Goal: Ask a question: Seek information or help from site administrators or community

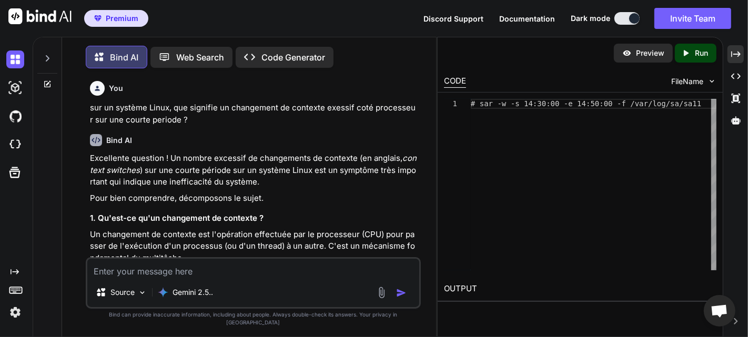
scroll to position [2996, 0]
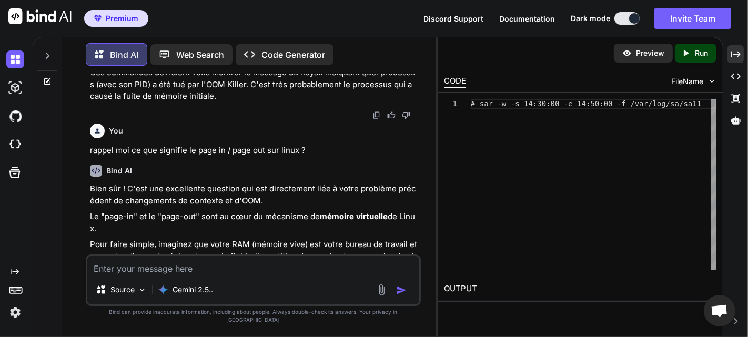
click at [332, 192] on p "Bien sûr ! C'est une excellente question qui est directement liée à votre probl…" at bounding box center [254, 195] width 329 height 24
click at [732, 54] on icon "Created with Pixso." at bounding box center [735, 53] width 9 height 9
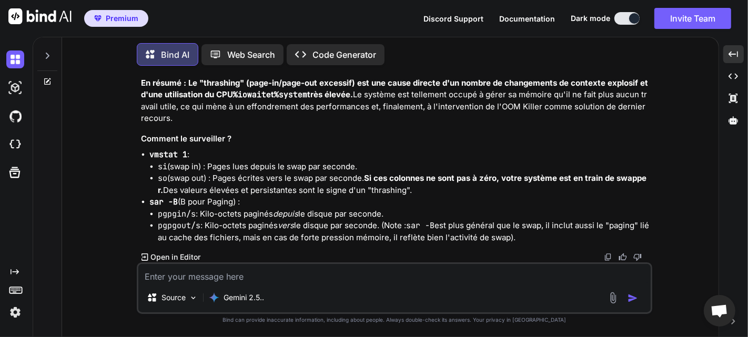
scroll to position [3218, 0]
click at [255, 275] on textarea at bounding box center [394, 273] width 512 height 19
type textarea "d"
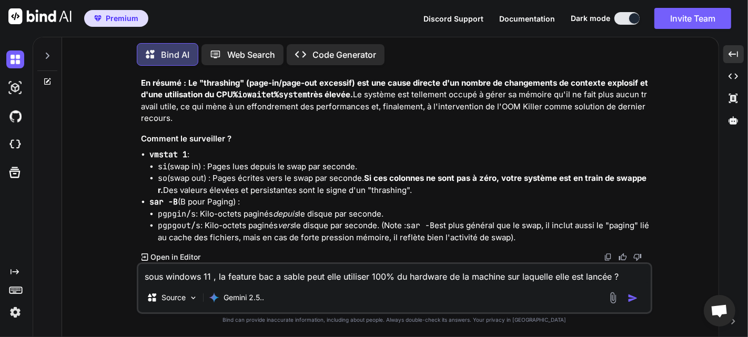
type textarea "sous windows 11 , la feature bac a sable peut elle utiliser 100% du hardware de…"
click at [631, 296] on img "button" at bounding box center [632, 298] width 11 height 11
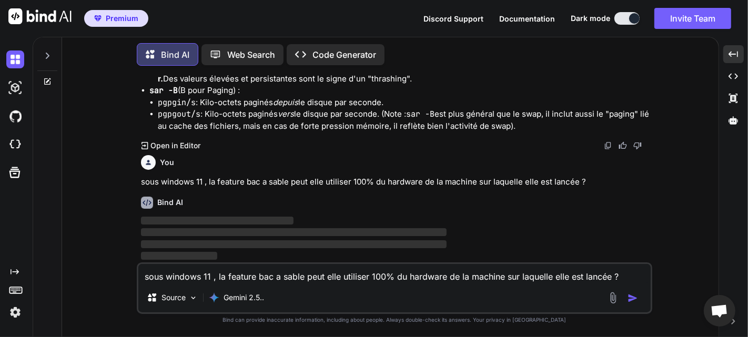
scroll to position [3329, 0]
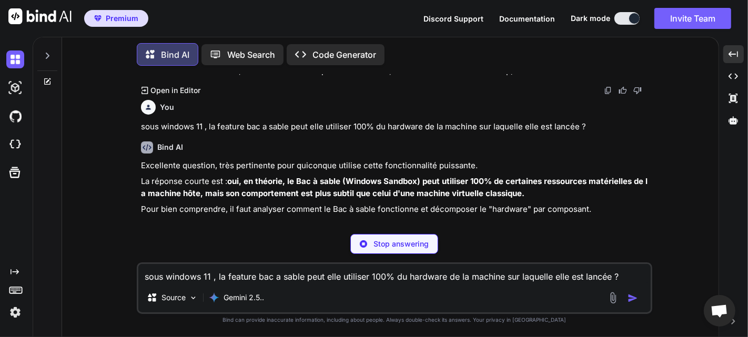
click at [479, 133] on div "You sous windows 11 , la feature bac a sable peut elle utiliser 100% du hardwar…" at bounding box center [395, 114] width 509 height 37
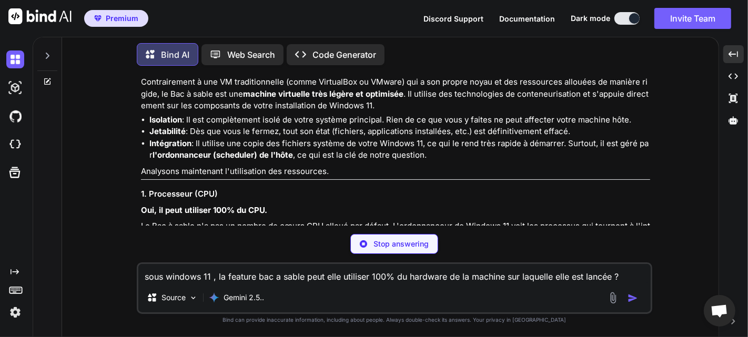
scroll to position [4194, 0]
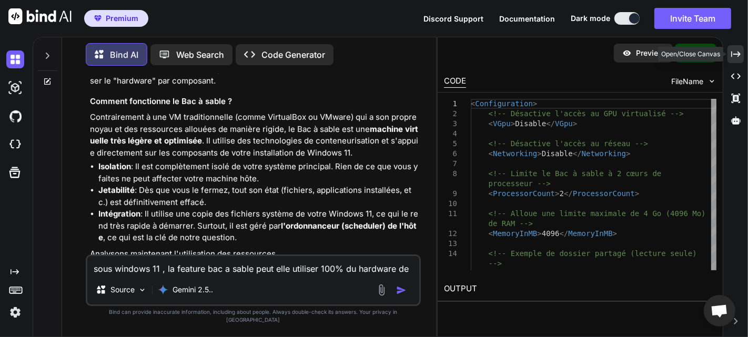
click at [735, 55] on icon "Created with Pixso." at bounding box center [735, 53] width 9 height 9
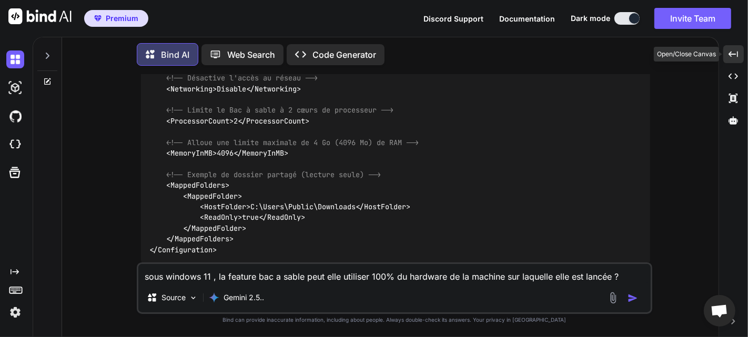
scroll to position [3493, 0]
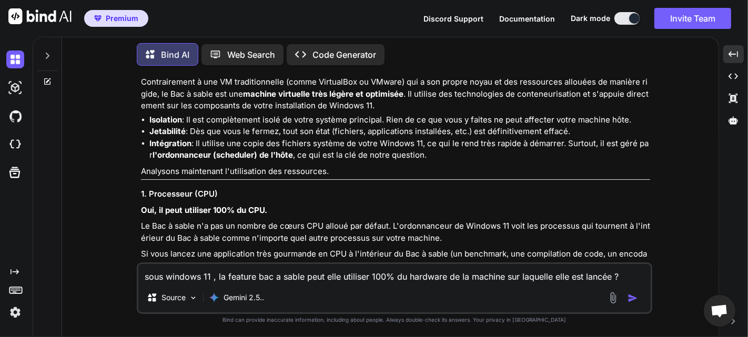
click at [218, 126] on li "Isolation : Il est complètement isolé de votre système principal. Rien de ce qu…" at bounding box center [399, 120] width 500 height 12
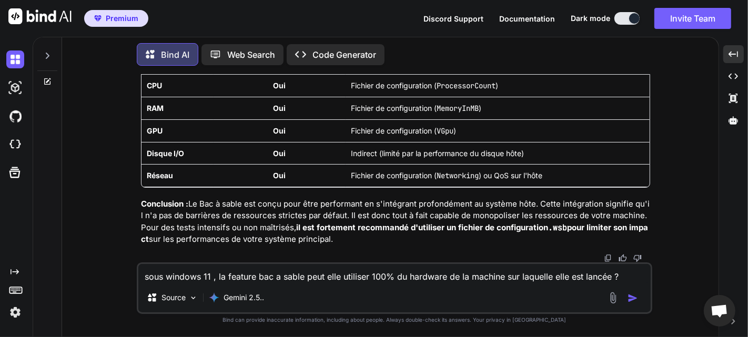
scroll to position [4516, 0]
click at [214, 272] on textarea "sous windows 11 , la feature bac a sable peut elle utiliser 100% du hardware de…" at bounding box center [394, 273] width 512 height 19
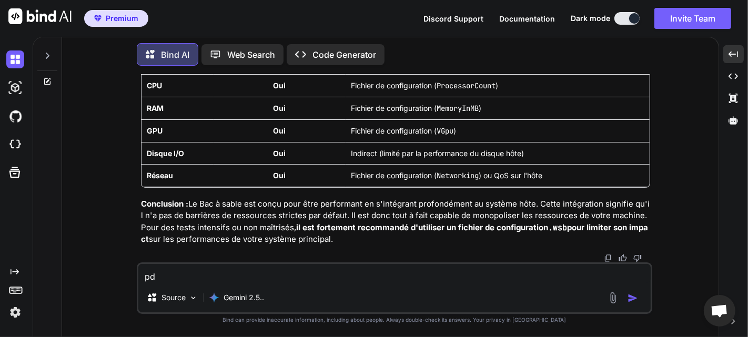
type textarea "p"
type textarea "Puis je rendre persistant les donnée de la sandbox ?"
click at [630, 299] on img "button" at bounding box center [632, 298] width 11 height 11
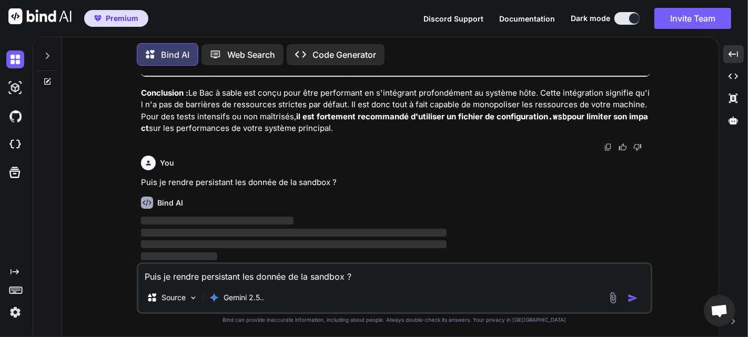
scroll to position [4627, 0]
click at [613, 118] on strong "il est fortement recommandé d'utiliser un fichier de configuration .wsb pour li…" at bounding box center [394, 122] width 507 height 22
click at [402, 127] on p "Conclusion : Le Bac à sable est conçu pour être performant en s'intégrant profo…" at bounding box center [395, 110] width 509 height 47
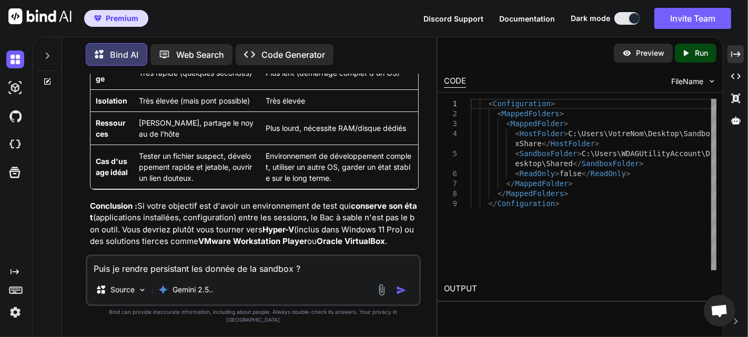
scroll to position [6701, 0]
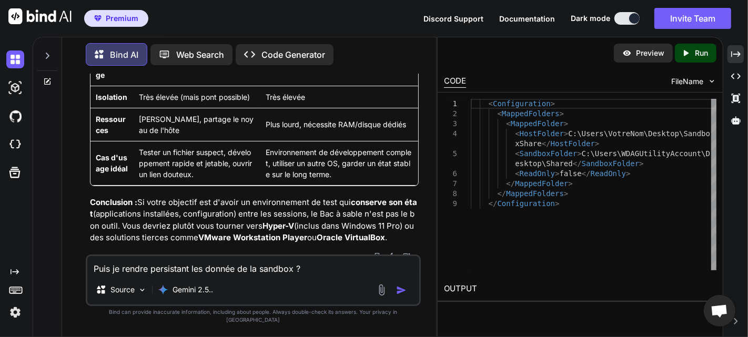
click at [152, 275] on textarea "Puis je rendre persistant les donnée de la sandbox ?" at bounding box center [253, 265] width 332 height 19
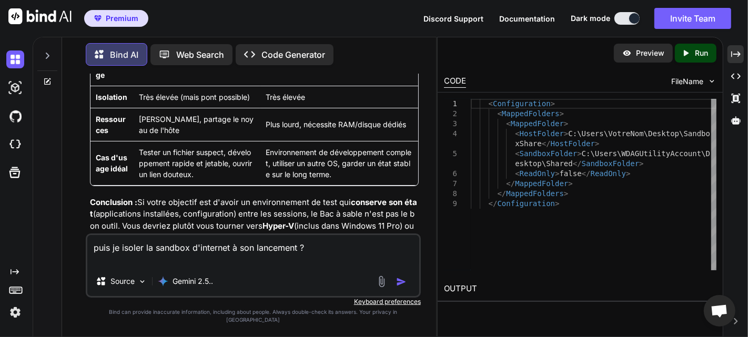
type textarea "puis je isoler la sandbox d'internet à son lancement ?"
click at [405, 287] on img "button" at bounding box center [401, 282] width 11 height 11
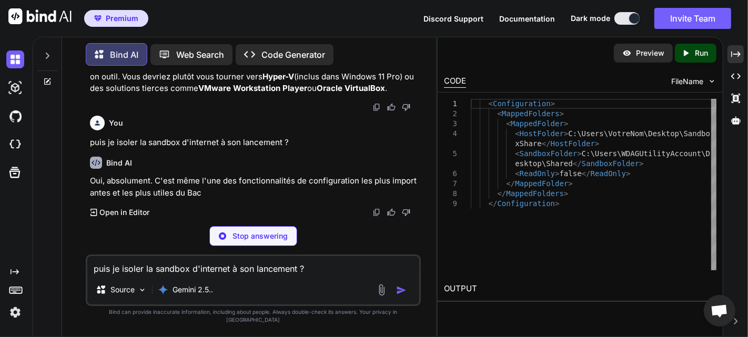
scroll to position [6859, 0]
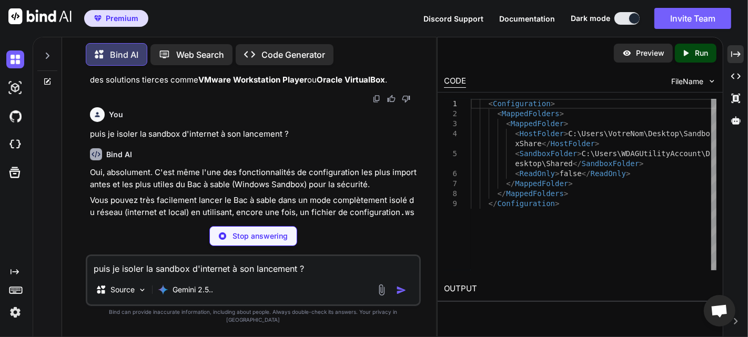
click at [273, 140] on p "puis je isoler la sandbox d'internet à son lancement ?" at bounding box center [254, 134] width 329 height 12
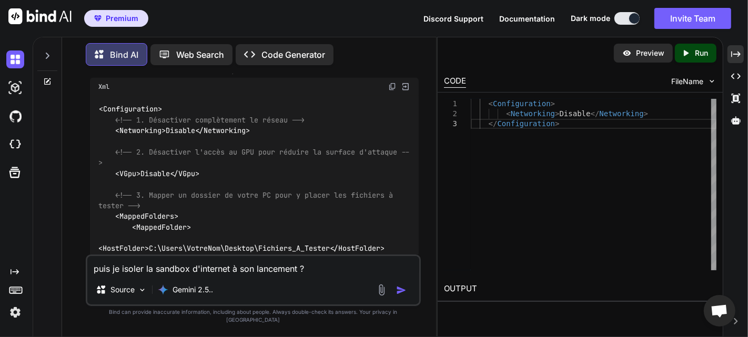
scroll to position [7733, 0]
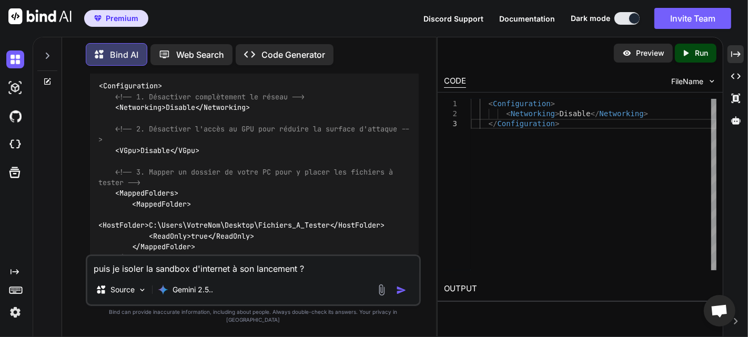
click at [218, 275] on textarea "puis je isoler la sandbox d'internet à son lancement ?" at bounding box center [253, 265] width 332 height 19
type textarea "pourquoi désactiver le vGpu permet de réduire la surface d'attaque ?"
click at [401, 295] on img "button" at bounding box center [401, 290] width 11 height 11
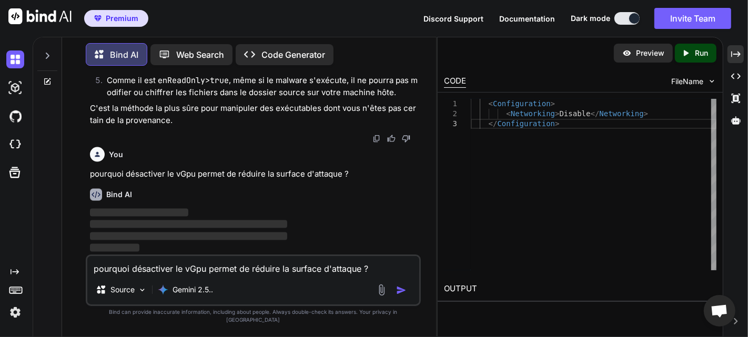
scroll to position [8054, 0]
click at [265, 180] on p "pourquoi désactiver le vGpu permet de réduire la surface d'attaque ?" at bounding box center [254, 174] width 329 height 12
click at [269, 180] on p "pourquoi désactiver le vGpu permet de réduire la surface d'attaque ?" at bounding box center [254, 174] width 329 height 12
drag, startPoint x: 278, startPoint y: 185, endPoint x: 318, endPoint y: 188, distance: 39.6
click at [318, 188] on div "You sur un système Linux, que signifie un changement de contexte exessif coté p…" at bounding box center [254, 164] width 333 height 180
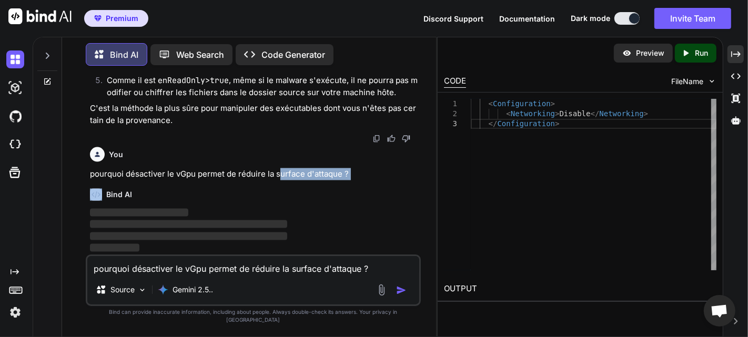
click at [318, 188] on div "Bind AI ‌ ‌ ‌ ‌" at bounding box center [254, 217] width 329 height 74
click at [257, 179] on p "pourquoi désactiver le vGpu permet de réduire la surface d'attaque ?" at bounding box center [254, 174] width 329 height 12
click at [224, 121] on p "C'est la méthode la plus sûre pour manipuler des exécutables dont vous n'êtes p…" at bounding box center [254, 115] width 329 height 24
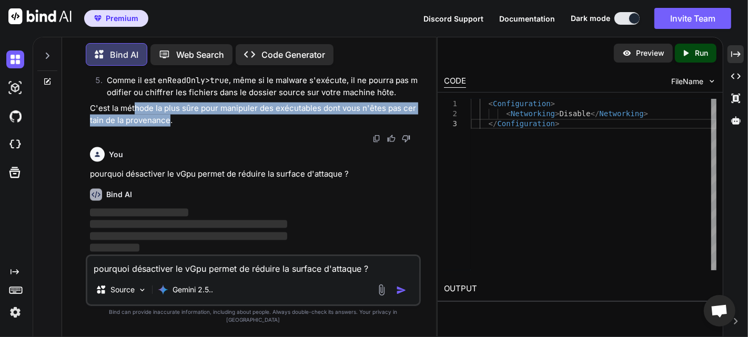
drag, startPoint x: 167, startPoint y: 126, endPoint x: 132, endPoint y: 117, distance: 35.8
click at [132, 117] on p "C'est la méthode la plus sûre pour manipuler des exécutables dont vous n'êtes p…" at bounding box center [254, 115] width 329 height 24
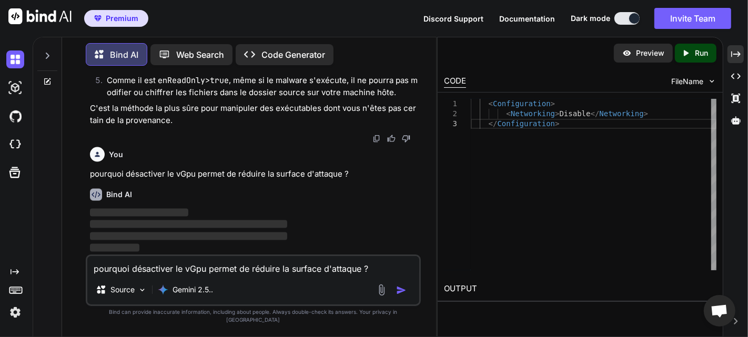
click at [191, 126] on p "C'est la méthode la plus sûre pour manipuler des exécutables dont vous n'êtes p…" at bounding box center [254, 115] width 329 height 24
click at [217, 126] on p "C'est la méthode la plus sûre pour manipuler des exécutables dont vous n'êtes p…" at bounding box center [254, 115] width 329 height 24
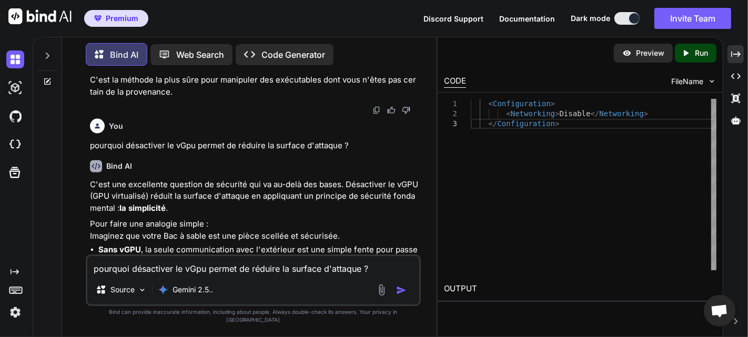
click at [343, 214] on p "C'est une excellente question de sécurité qui va au-delà des bases. Désactiver …" at bounding box center [254, 197] width 329 height 36
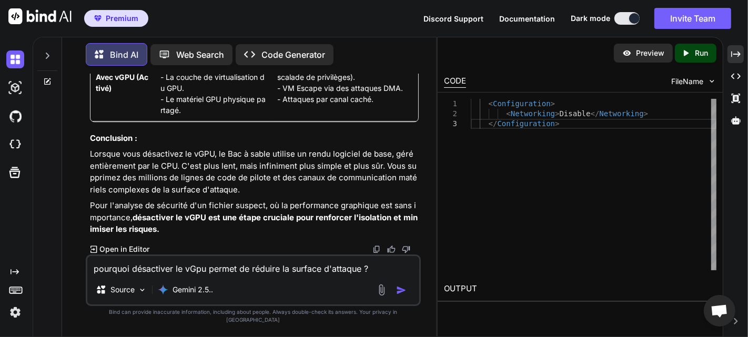
scroll to position [9107, 0]
click at [265, 274] on textarea "pourquoi désactiver le vGpu permet de réduire la surface d'attaque ?" at bounding box center [253, 265] width 332 height 19
type textarea "d"
type textarea "D"
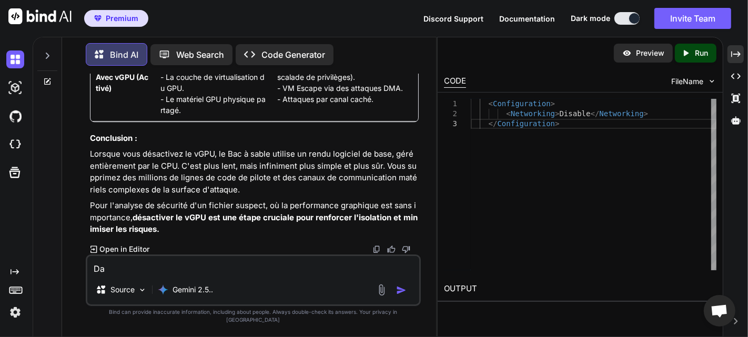
type textarea "D"
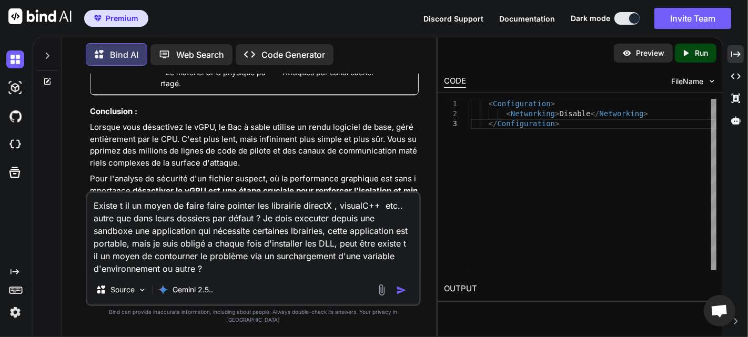
type textarea "Existe t il un moyen de faire faire pointer les librairie directX , visualC++ e…"
click at [406, 295] on img "button" at bounding box center [401, 290] width 11 height 11
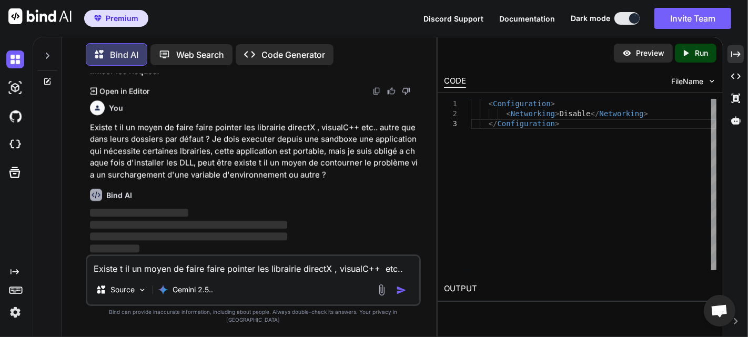
scroll to position [9266, 0]
click at [293, 181] on p "Existe t il un moyen de faire faire pointer les librairie directX , visualC++ e…" at bounding box center [254, 150] width 329 height 59
click at [279, 177] on p "Existe t il un moyen de faire faire pointer les librairie directX , visualC++ e…" at bounding box center [254, 150] width 329 height 59
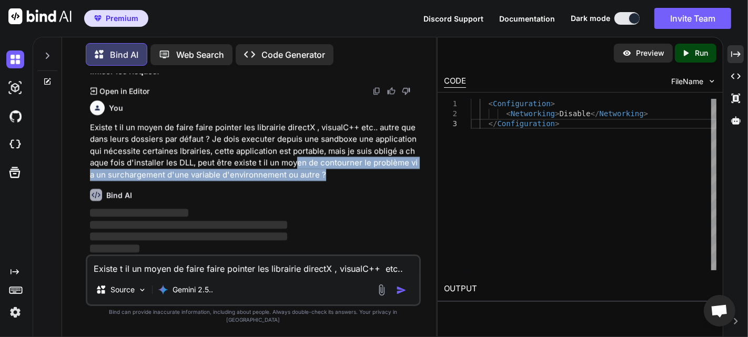
drag, startPoint x: 310, startPoint y: 183, endPoint x: 285, endPoint y: 167, distance: 30.0
click at [285, 167] on p "Existe t il un moyen de faire faire pointer les librairie directX , visualC++ e…" at bounding box center [254, 150] width 329 height 59
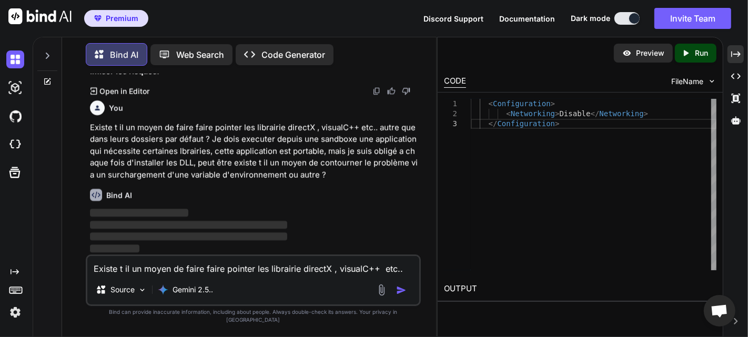
click at [255, 165] on p "Existe t il un moyen de faire faire pointer les librairie directX , visualC++ e…" at bounding box center [254, 150] width 329 height 59
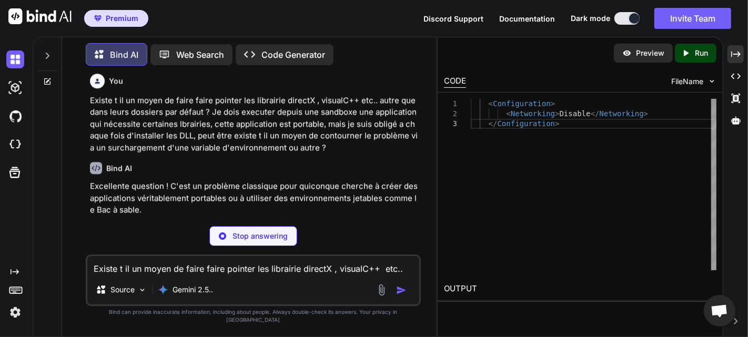
click at [377, 216] on p "Excellente question ! C'est un problème classique pour quiconque cherche à crée…" at bounding box center [254, 198] width 329 height 36
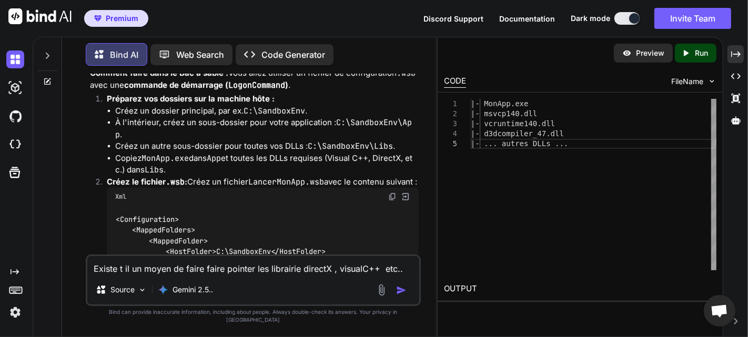
scroll to position [10110, 0]
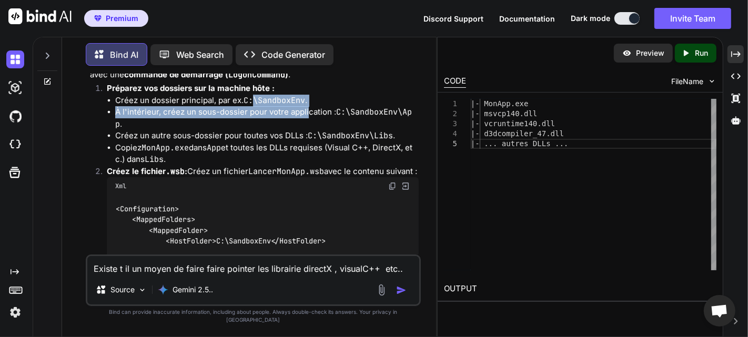
drag, startPoint x: 308, startPoint y: 172, endPoint x: 253, endPoint y: 150, distance: 58.5
click at [253, 150] on li "Préparez vos dossiers sur la machine hôte : Créez un dossier principal, par ex.…" at bounding box center [258, 124] width 320 height 83
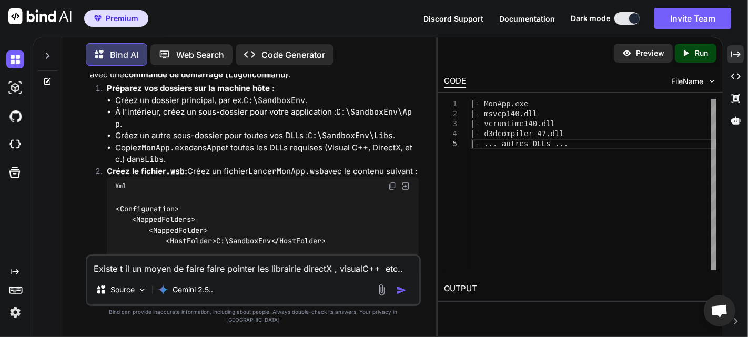
click at [206, 142] on li "Créez un autre sous-dossier pour toutes vos DLLs : C:\SandboxEnv\Libs ." at bounding box center [266, 136] width 303 height 12
